Goal: Complete application form

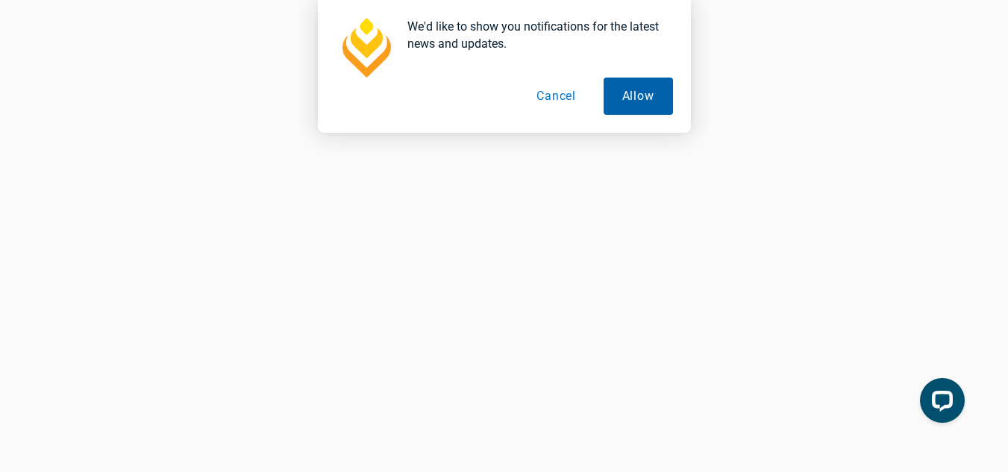
click at [632, 95] on button "Allow" at bounding box center [637, 96] width 69 height 37
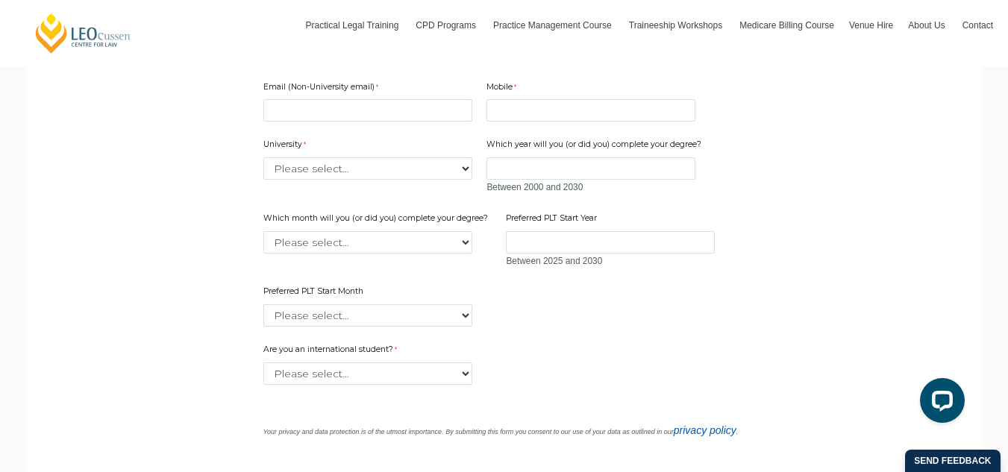
scroll to position [973, 0]
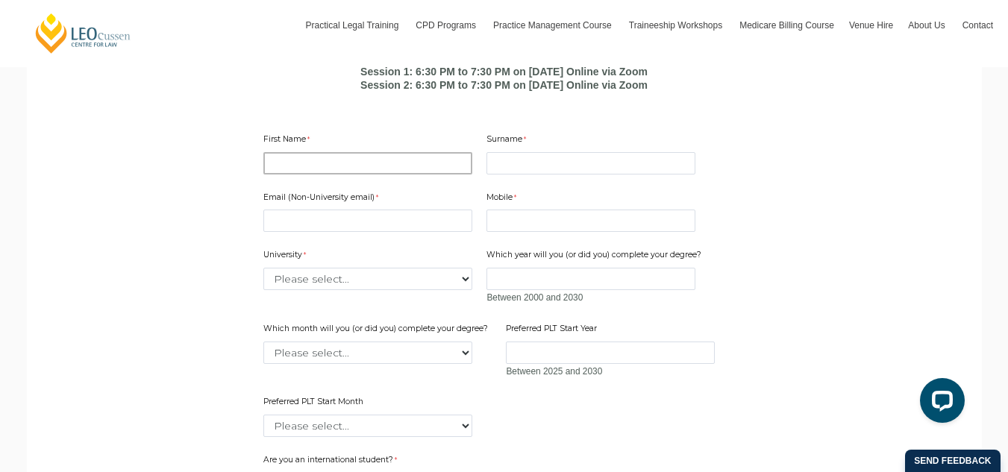
click at [332, 175] on input "First Name" at bounding box center [367, 163] width 209 height 22
type input "aditya"
type input "Tiwari"
type input "[EMAIL_ADDRESS][DOMAIN_NAME]"
type input "9250166776"
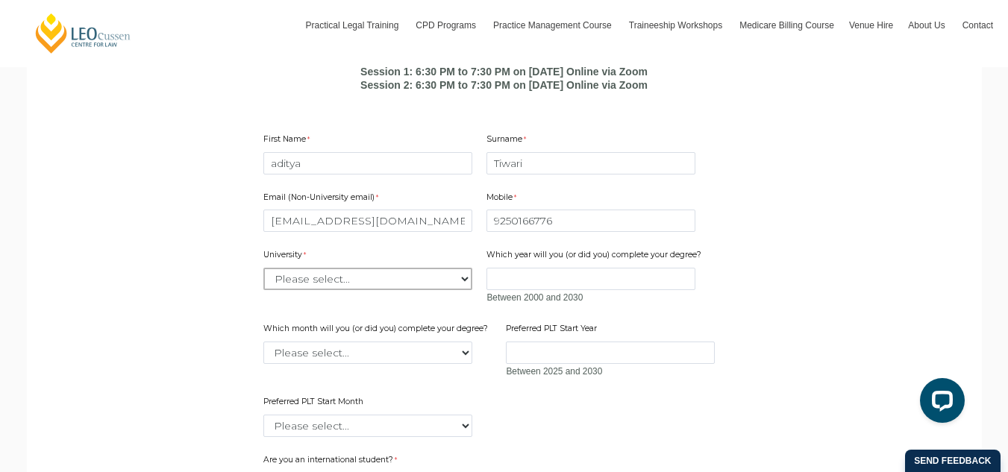
click at [370, 290] on select "Please select... [GEOGRAPHIC_DATA] [GEOGRAPHIC_DATA] [GEOGRAPHIC_DATA] [GEOGRAP…" at bounding box center [367, 279] width 209 height 22
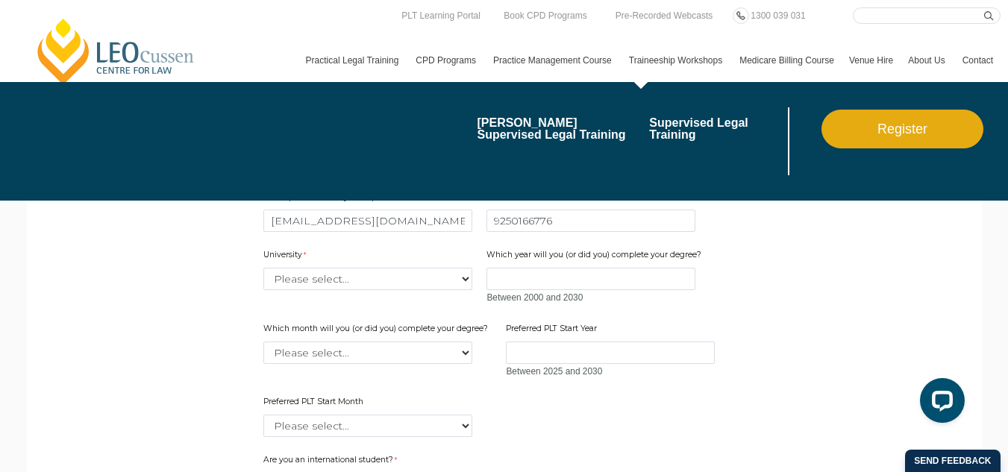
click at [621, 56] on link "Traineeship Workshops" at bounding box center [676, 60] width 110 height 43
